Goal: Navigation & Orientation: Find specific page/section

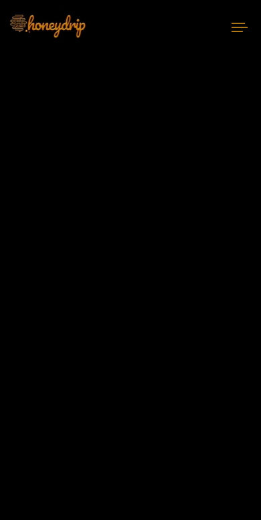
click at [33, 24] on img at bounding box center [47, 25] width 94 height 56
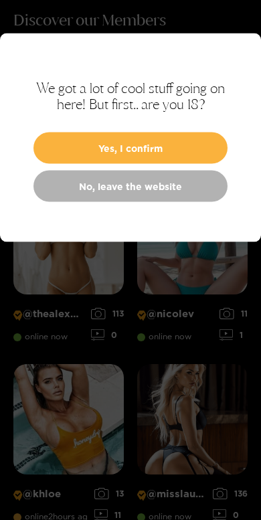
scroll to position [48, 0]
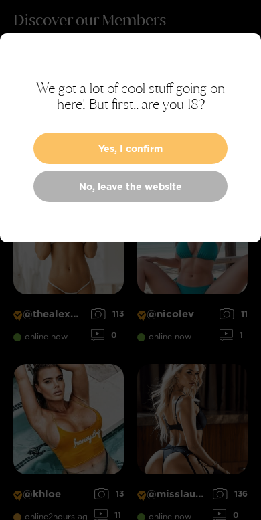
click at [207, 142] on button "Yes, I confirm" at bounding box center [130, 147] width 194 height 31
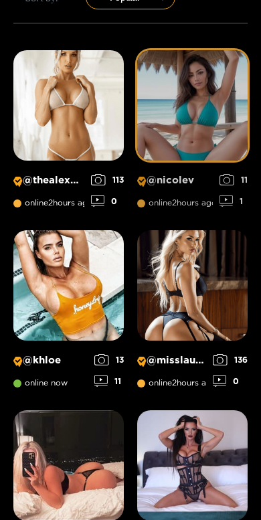
click at [209, 112] on img at bounding box center [192, 105] width 110 height 110
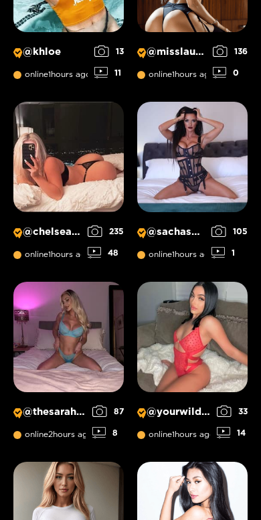
scroll to position [494, 0]
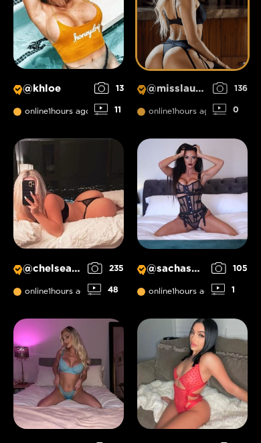
click at [220, 55] on img at bounding box center [192, 14] width 110 height 110
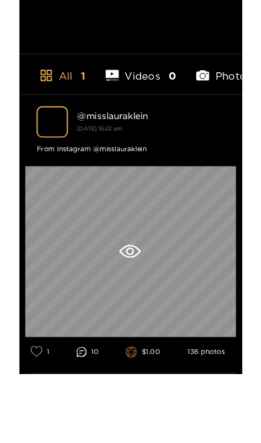
scroll to position [277, 0]
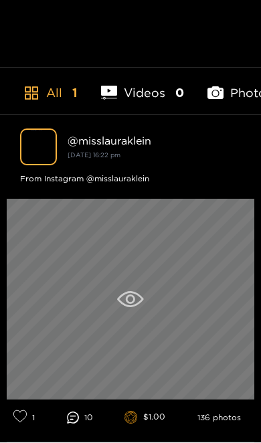
click at [147, 304] on div at bounding box center [130, 299] width 247 height 201
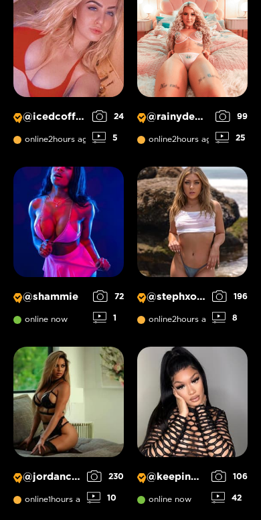
scroll to position [1145, 0]
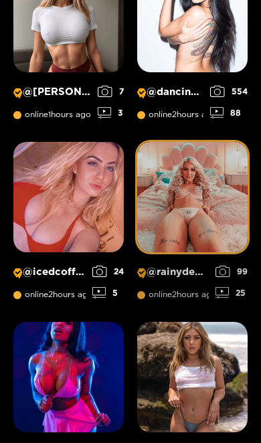
click at [199, 217] on img at bounding box center [192, 197] width 110 height 110
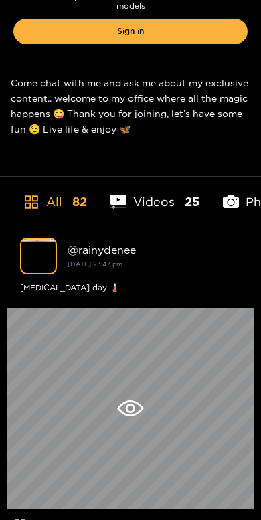
click at [175, 198] on li "Videos 25" at bounding box center [154, 206] width 89 height 33
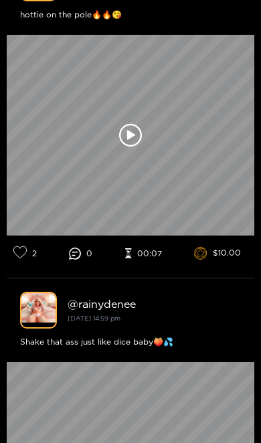
scroll to position [1117, 0]
